Goal: Contribute content: Contribute content

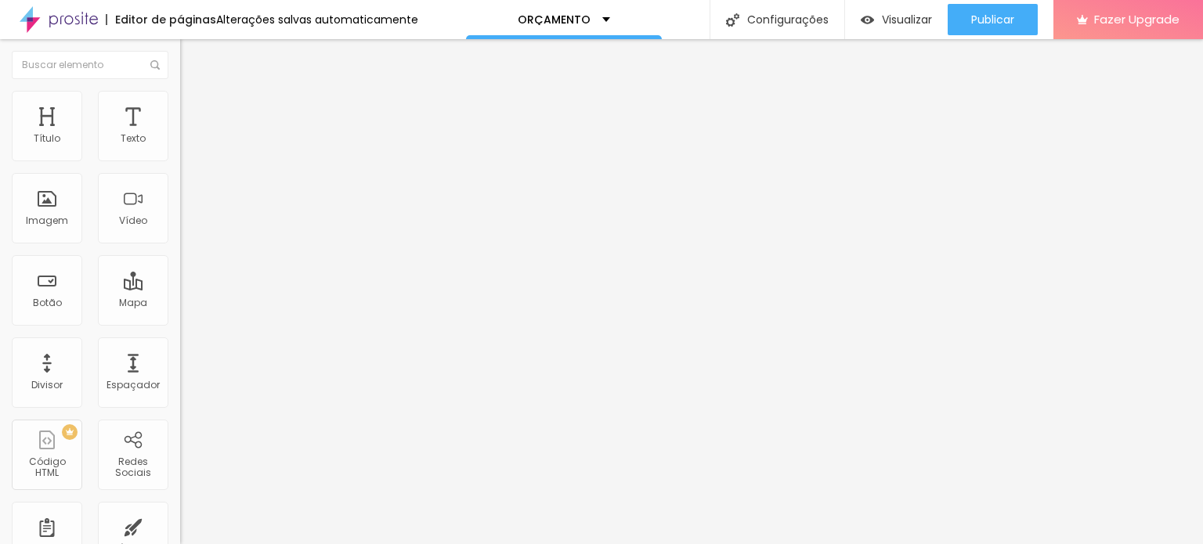
click at [180, 370] on div at bounding box center [270, 377] width 180 height 14
type input "22"
type input "21"
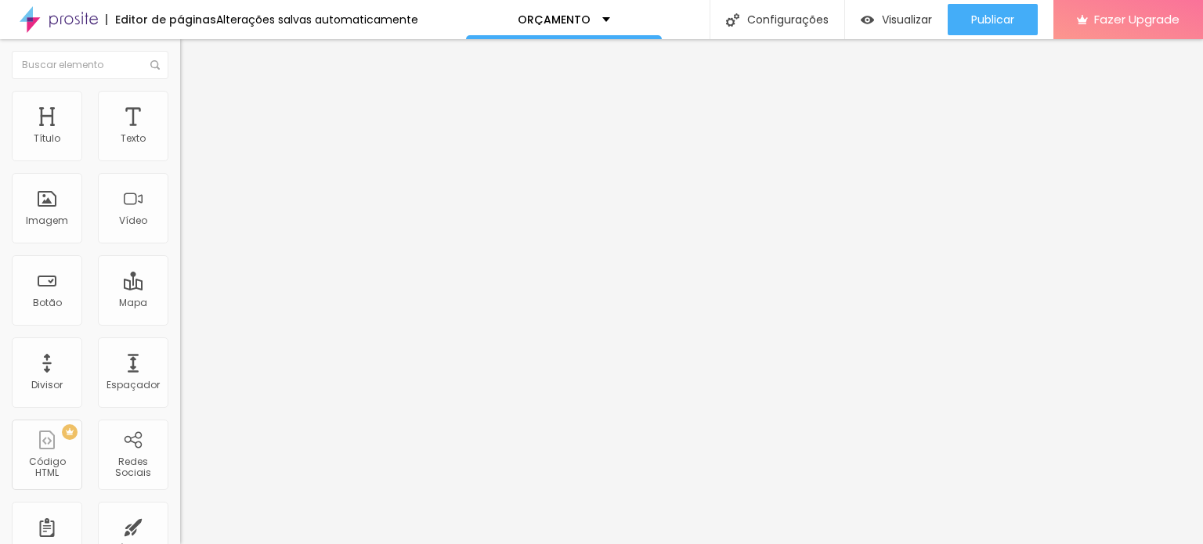
type input "21"
type input "20"
type input "19"
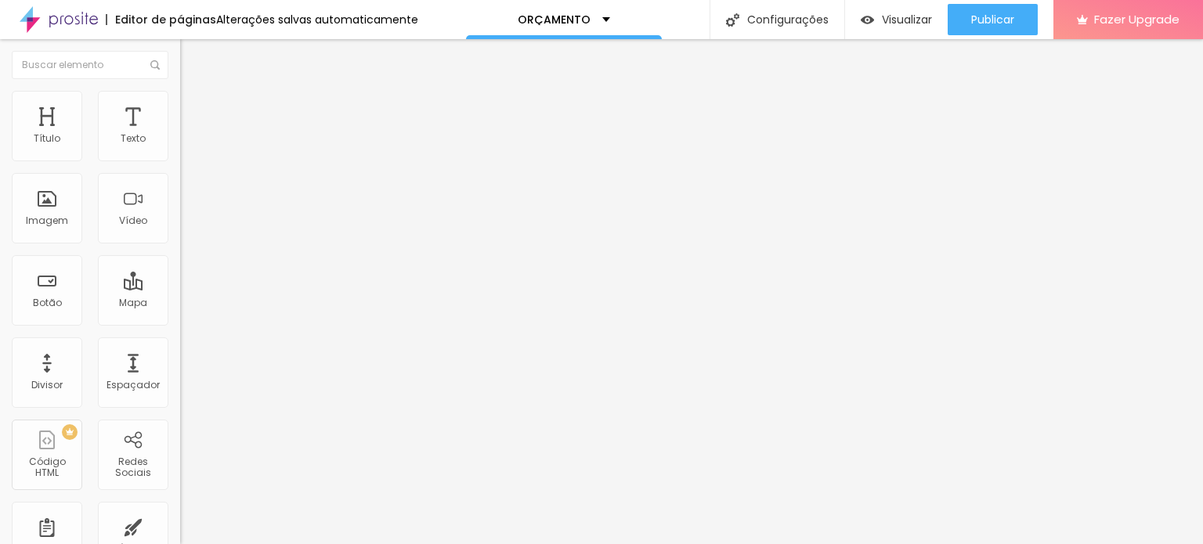
type input "17"
type input "18"
type input "20"
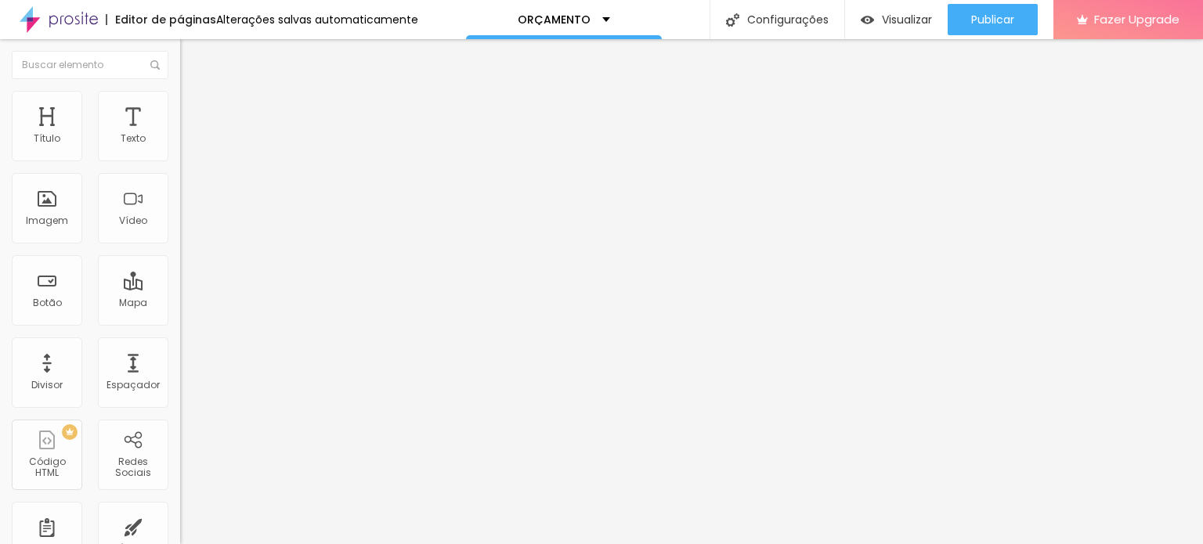
type input "20"
type input "21"
type input "23"
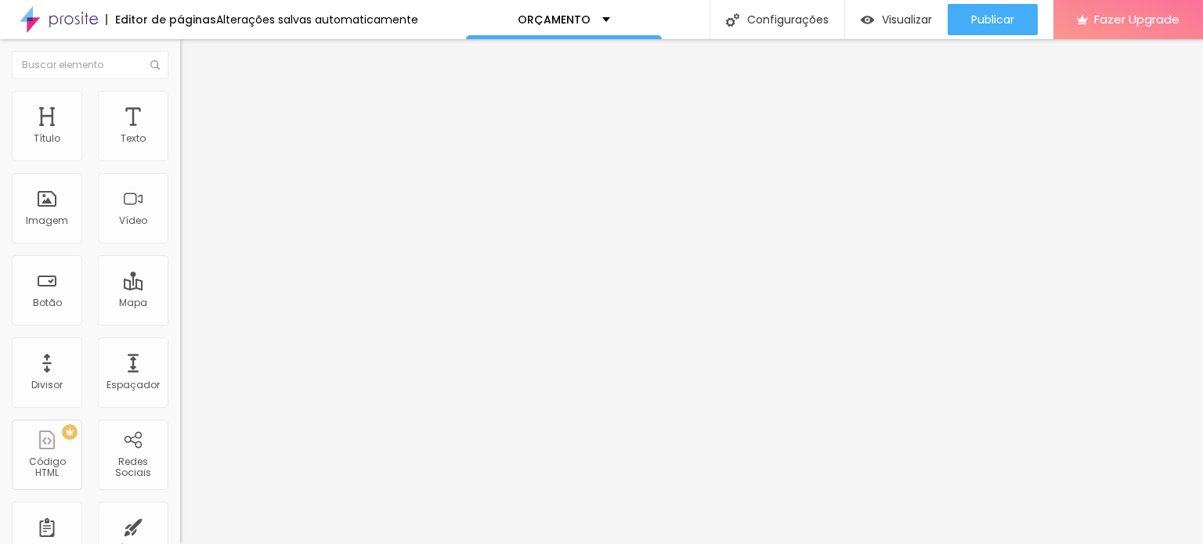
type input "24"
type input "25"
type input "26"
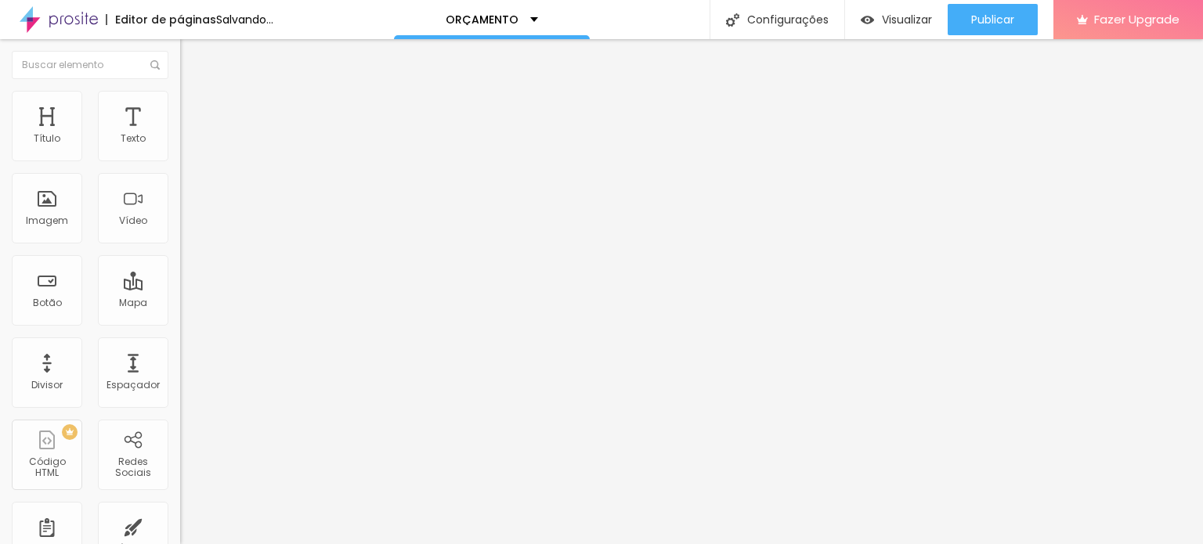
type input "26"
type input "28"
type input "29"
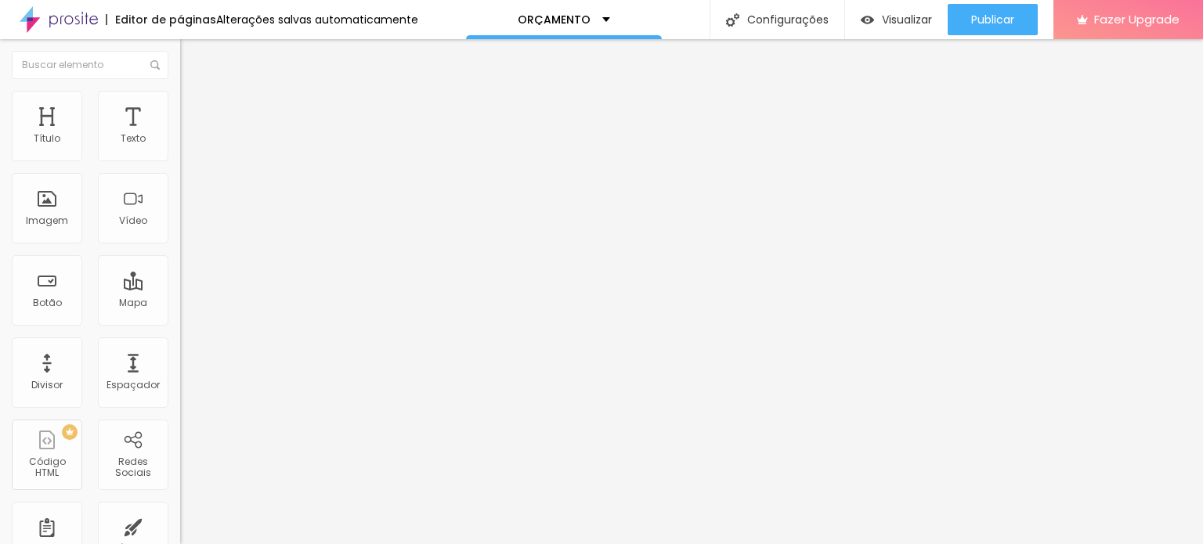
type input "28"
type input "27"
type input "26"
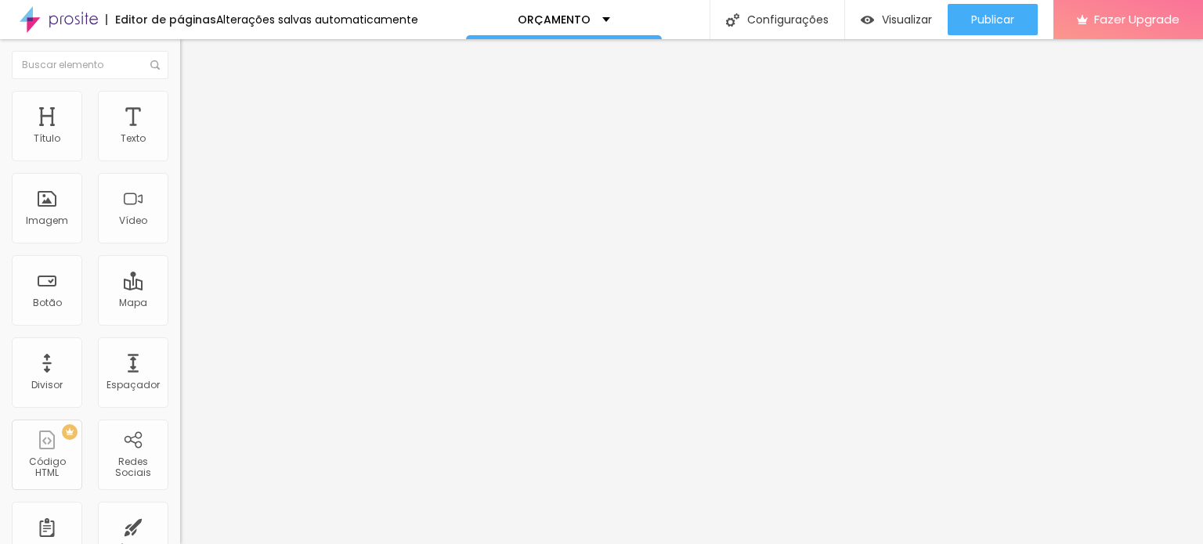
type input "26"
type input "27"
type input "28"
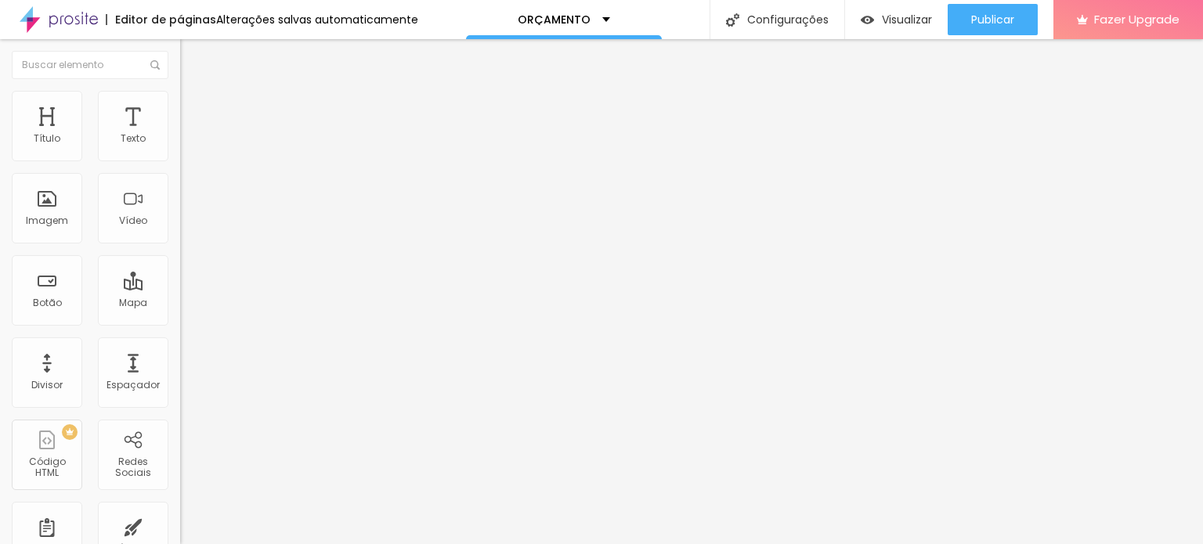
drag, startPoint x: 46, startPoint y: 328, endPoint x: 52, endPoint y: 338, distance: 10.9
type input "28"
click at [180, 370] on input "range" at bounding box center [230, 376] width 101 height 13
click at [110, 125] on div "Texto" at bounding box center [133, 126] width 70 height 70
click at [124, 109] on div "Texto" at bounding box center [133, 126] width 70 height 70
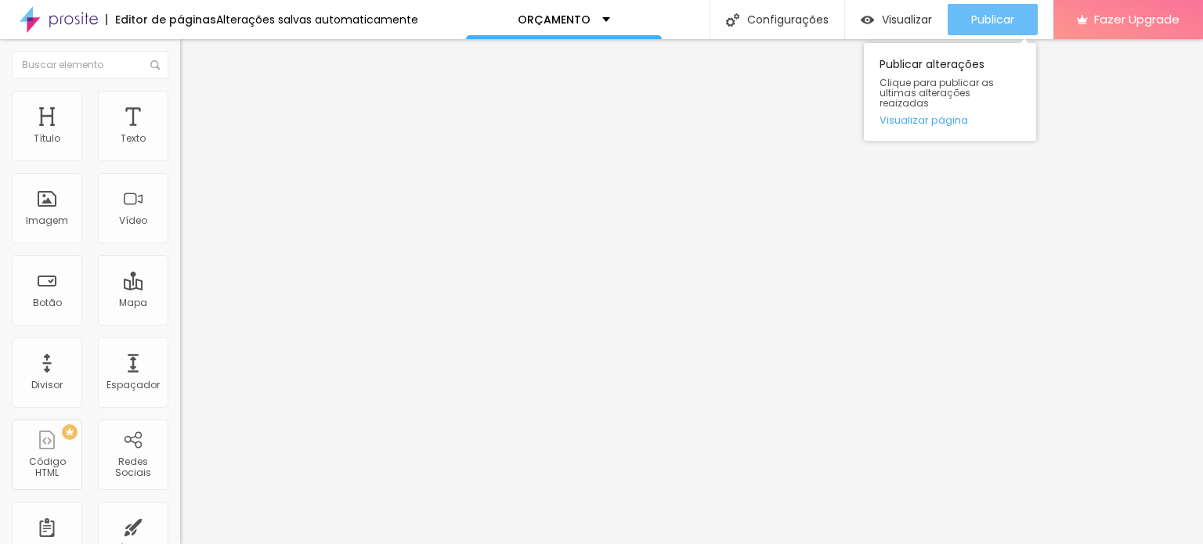
click at [981, 16] on span "Publicar" at bounding box center [992, 19] width 43 height 13
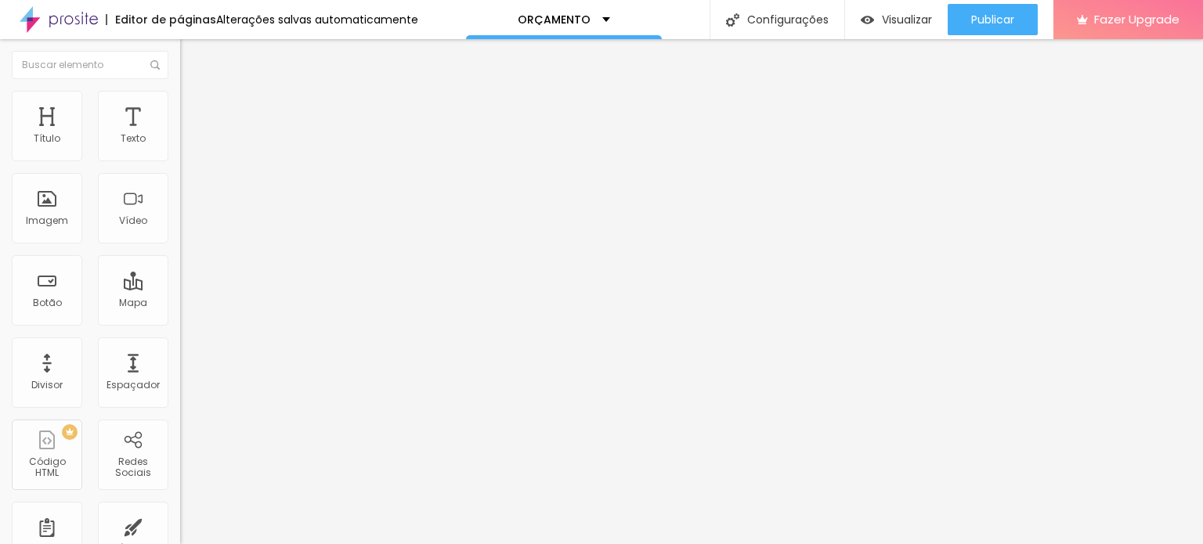
click at [180, 135] on span "Trocar imagem" at bounding box center [222, 127] width 85 height 13
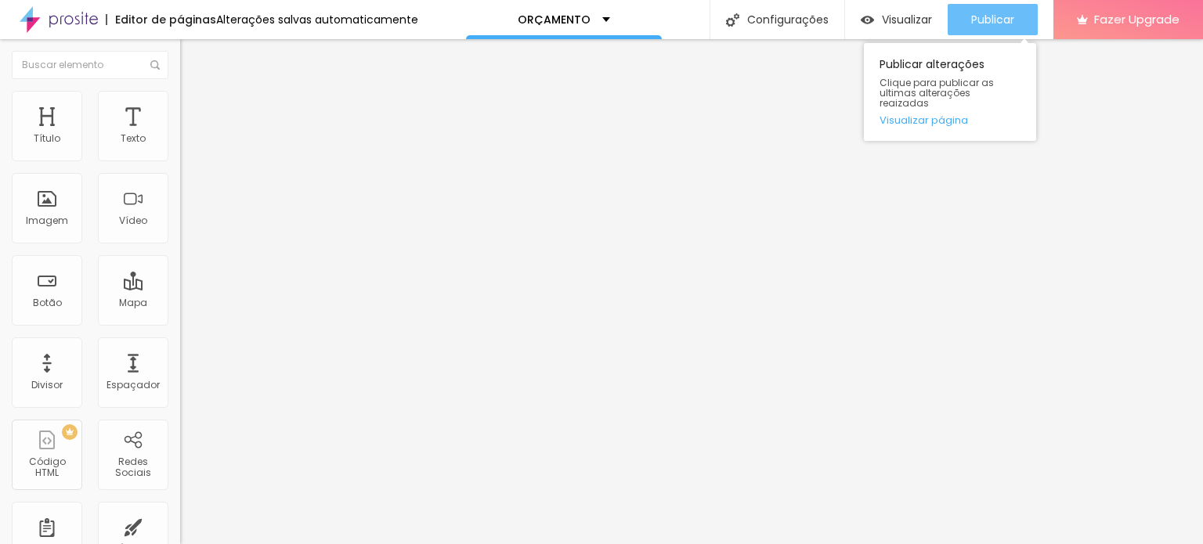
click at [1001, 13] on span "Publicar" at bounding box center [992, 19] width 43 height 13
click at [995, 19] on span "Publicar" at bounding box center [992, 19] width 43 height 13
click at [945, 23] on icon "button" at bounding box center [938, 19] width 19 height 19
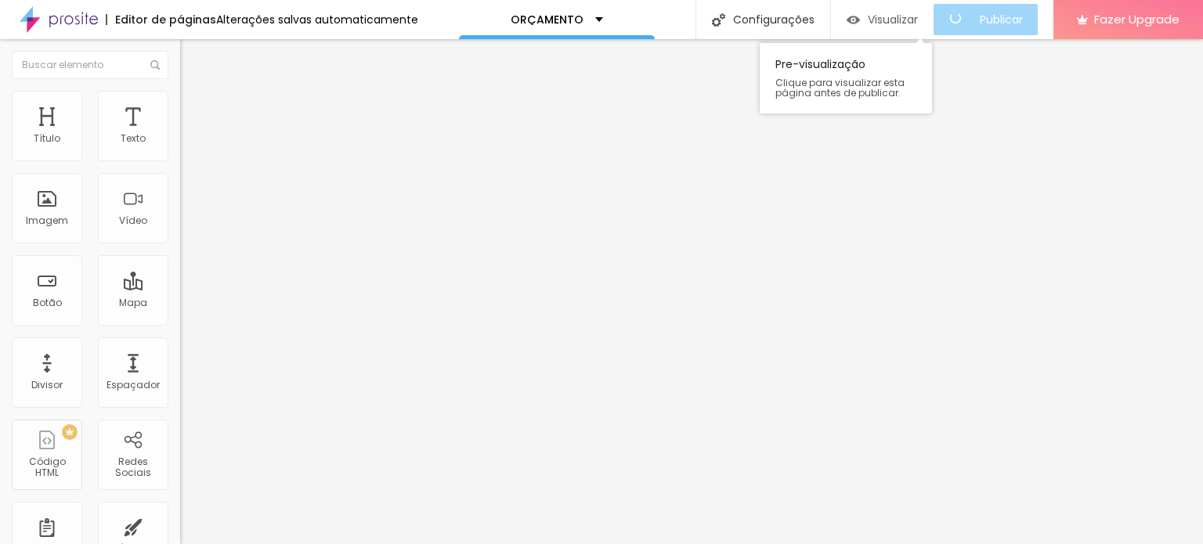
click at [918, 20] on span "Visualizar" at bounding box center [893, 19] width 50 height 13
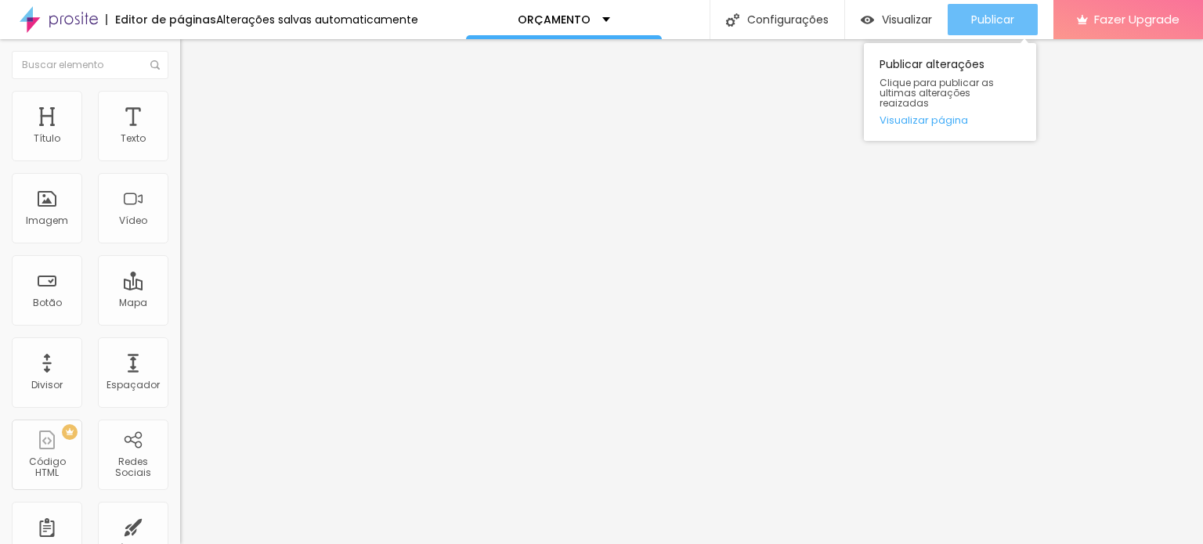
click at [993, 18] on span "Publicar" at bounding box center [992, 19] width 43 height 13
click at [997, 40] on div "Publicar alterações Clique para publicar as ultimas alterações reaizadas Visual…" at bounding box center [950, 88] width 172 height 106
click at [1004, 20] on span "Publicar" at bounding box center [992, 19] width 43 height 13
click at [1027, 20] on button "Publicar" at bounding box center [993, 19] width 90 height 31
click at [983, 34] on div "Publicar" at bounding box center [992, 19] width 43 height 31
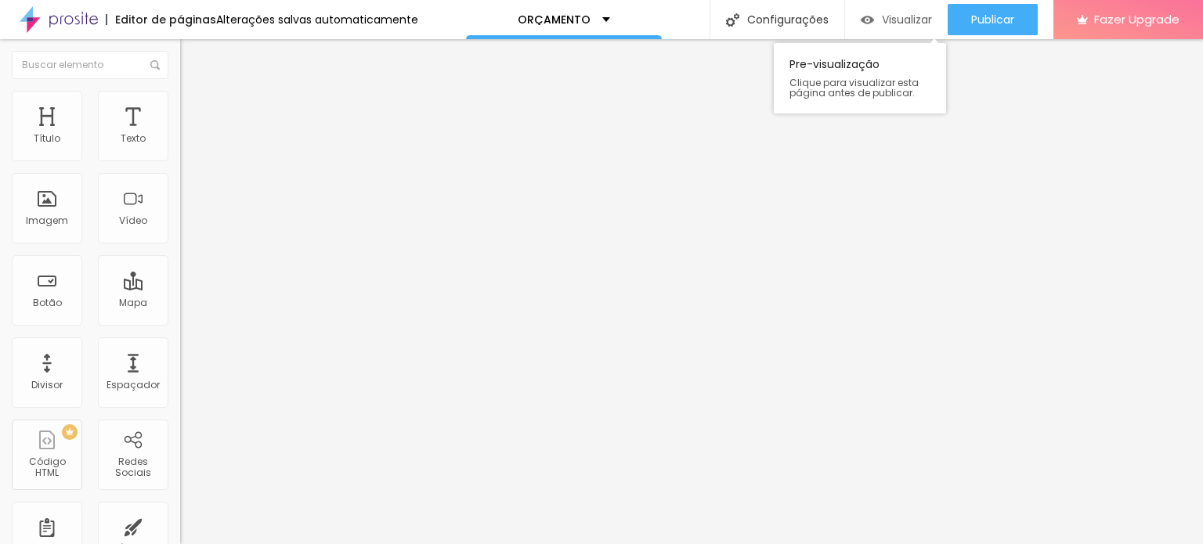
click at [895, 13] on span "Visualizar" at bounding box center [907, 19] width 50 height 13
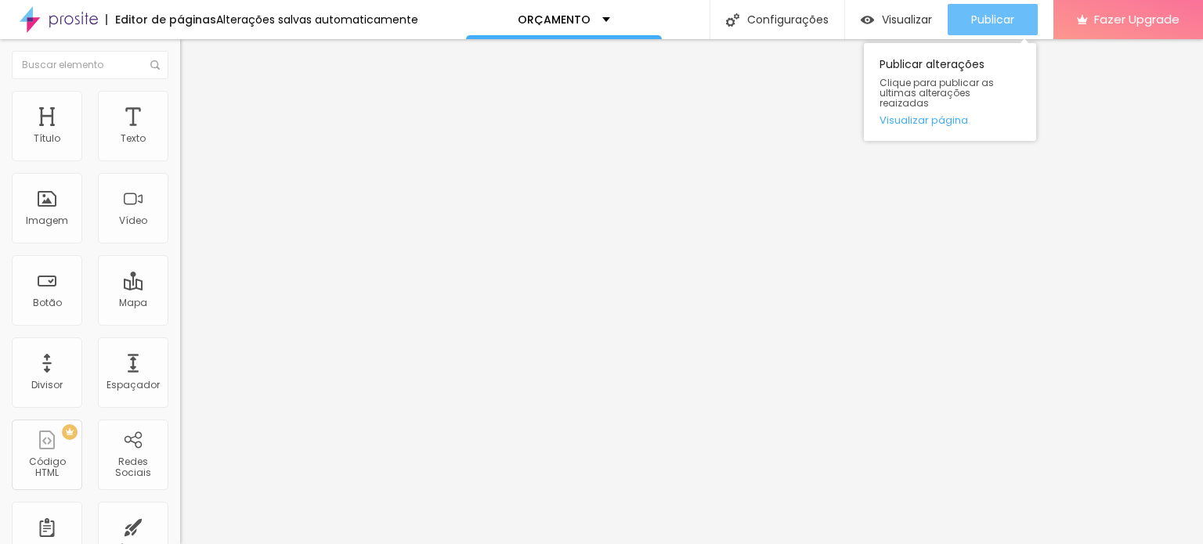
click at [1005, 4] on div "Publicar" at bounding box center [992, 19] width 43 height 31
click at [975, 9] on div "Publicar" at bounding box center [992, 19] width 43 height 31
click at [993, 5] on div "Publicar" at bounding box center [992, 19] width 43 height 31
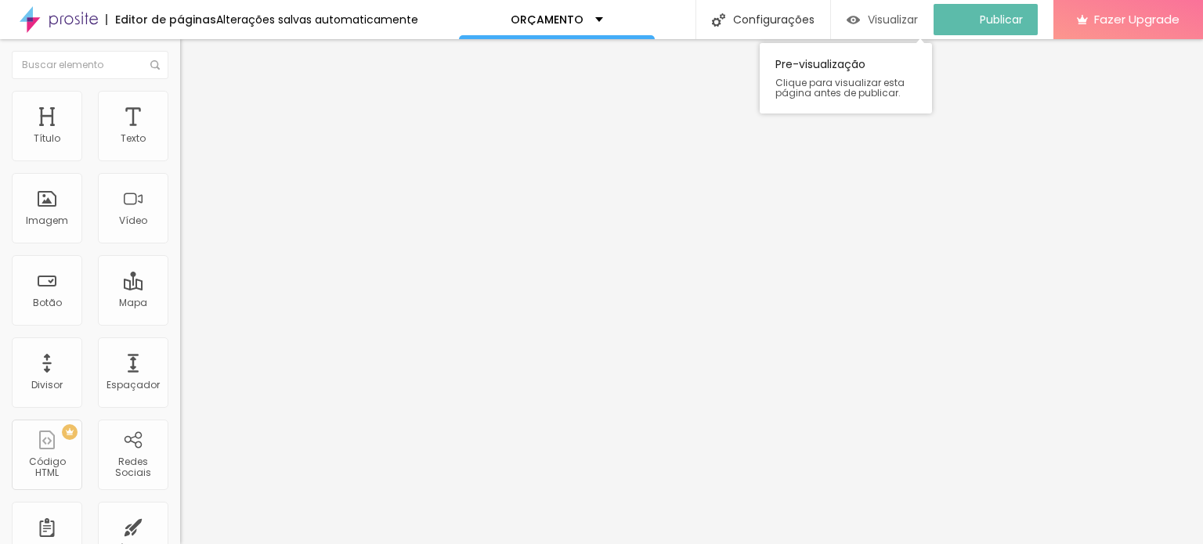
click at [879, 14] on span "Visualizar" at bounding box center [893, 19] width 50 height 13
